Goal: Find specific page/section: Find specific page/section

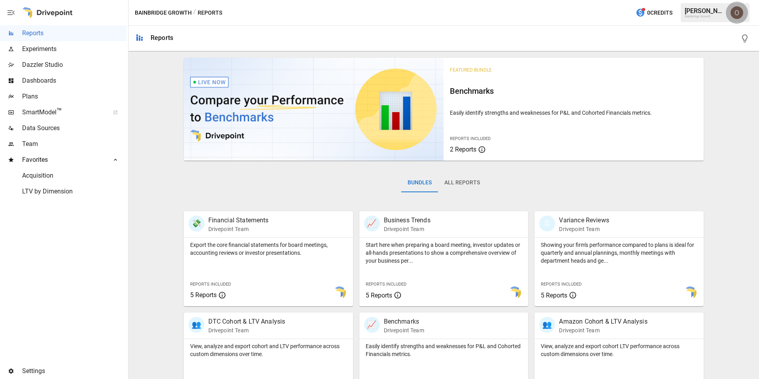
click at [741, 15] on img "Oleksii Flok" at bounding box center [737, 12] width 13 height 13
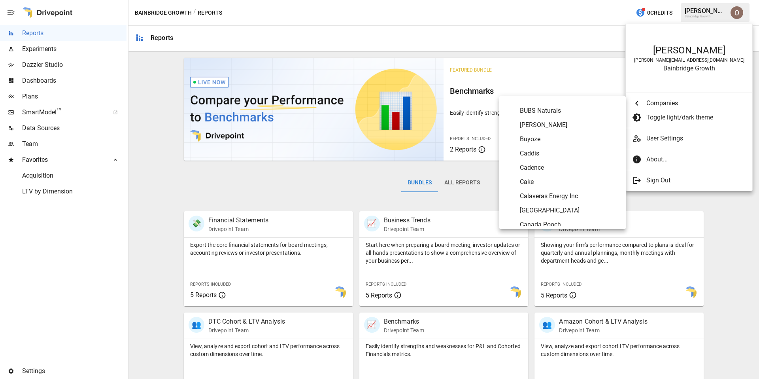
scroll to position [739, 0]
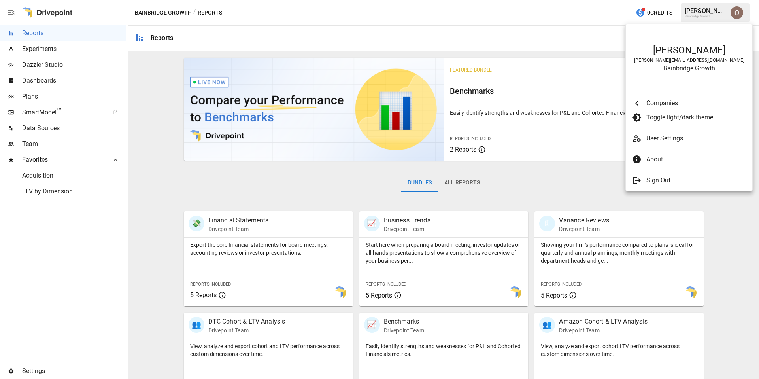
click at [75, 100] on div at bounding box center [379, 189] width 759 height 379
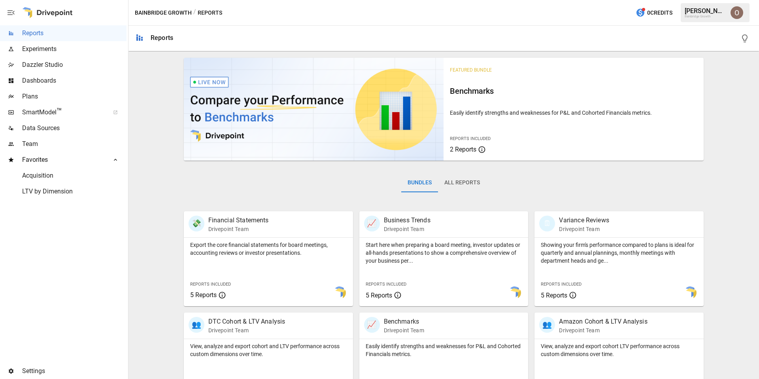
click at [61, 95] on div "[PERSON_NAME] [PERSON_NAME][EMAIL_ADDRESS][DOMAIN_NAME] Bainbridge Growth Compa…" at bounding box center [379, 189] width 759 height 379
click at [58, 95] on span "Plans" at bounding box center [74, 96] width 104 height 9
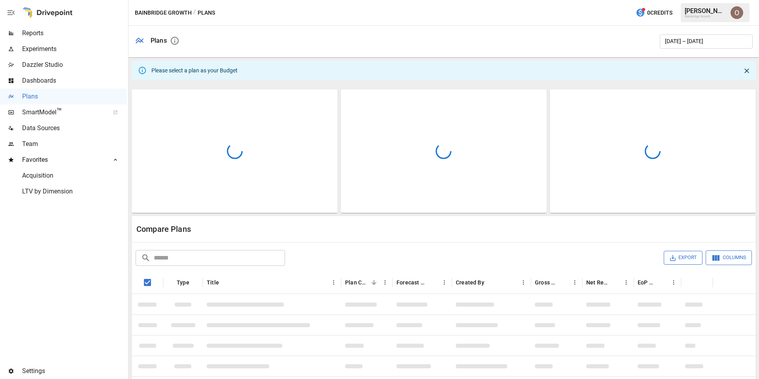
click at [738, 15] on img "Oleksii Flok" at bounding box center [737, 12] width 13 height 13
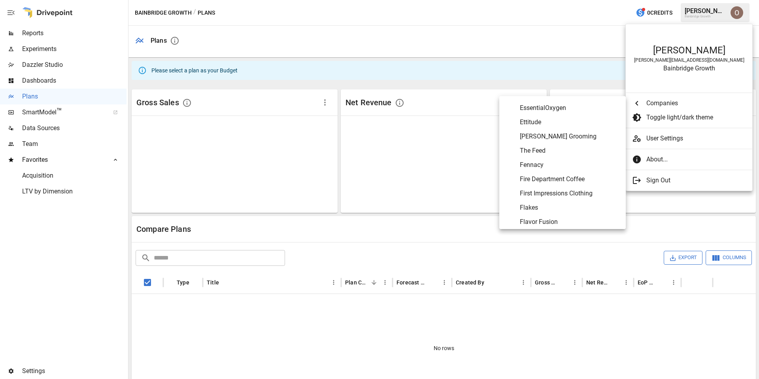
scroll to position [1296, 0]
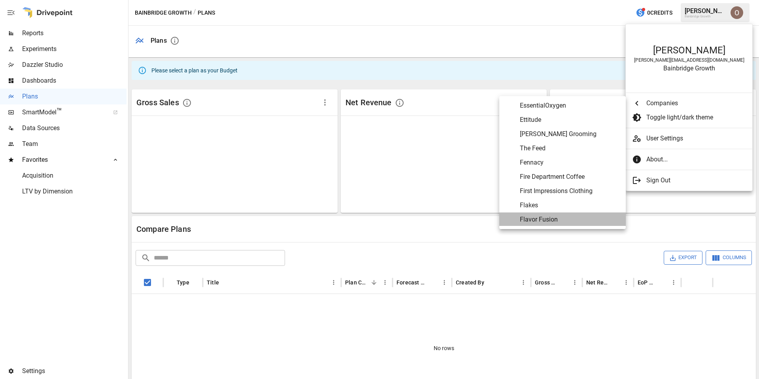
click at [541, 213] on Fusion "Flavor Fusion" at bounding box center [562, 219] width 127 height 14
